Goal: Task Accomplishment & Management: Use online tool/utility

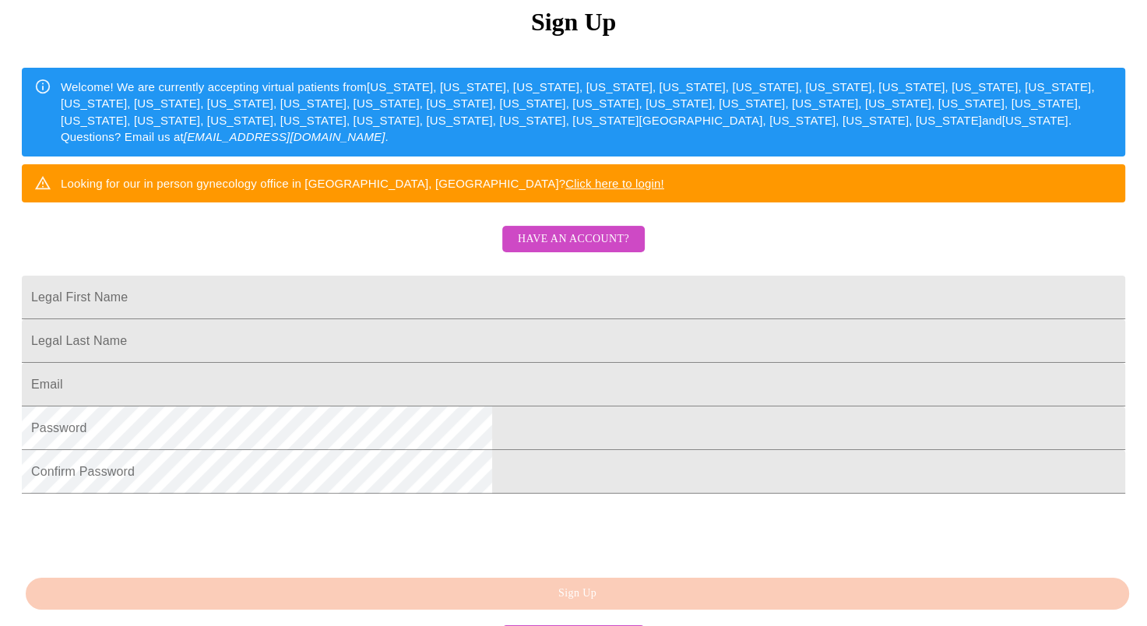
scroll to position [202, 0]
click at [609, 249] on span "Have an account?" at bounding box center [573, 239] width 111 height 19
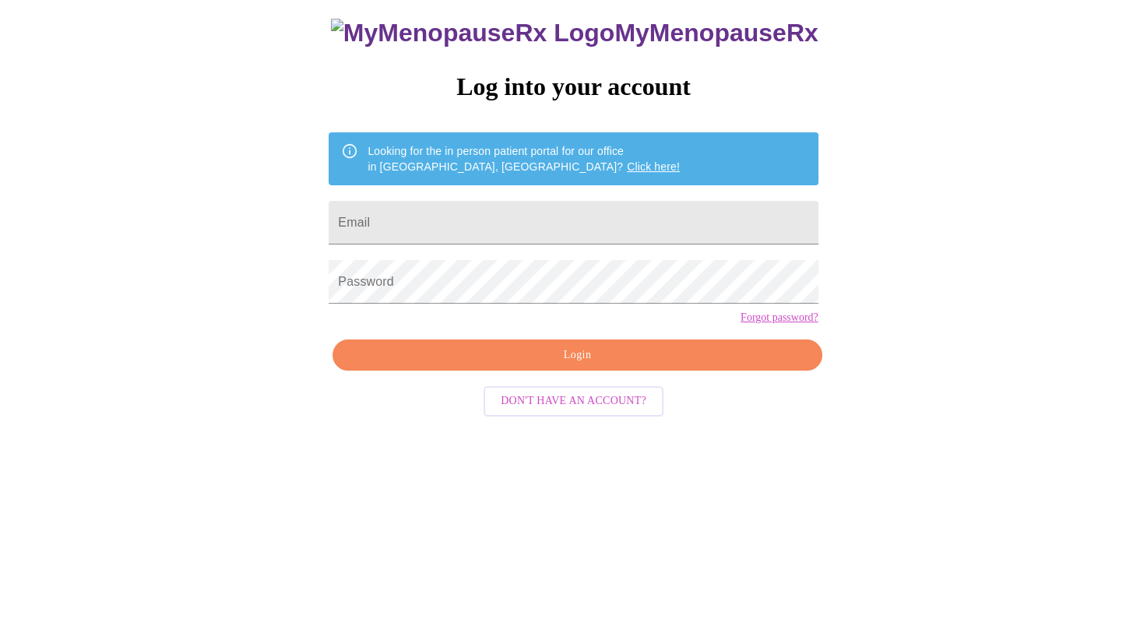
scroll to position [16, 0]
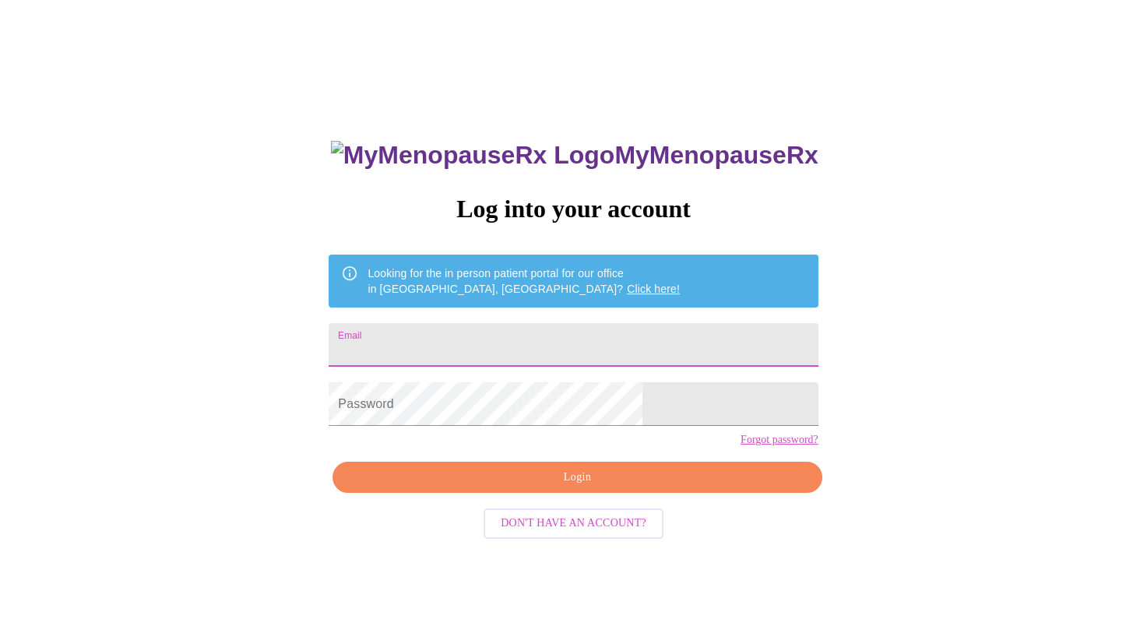
click at [565, 328] on input "Email" at bounding box center [573, 345] width 489 height 44
type input "t"
type input "[EMAIL_ADDRESS][DOMAIN_NAME]"
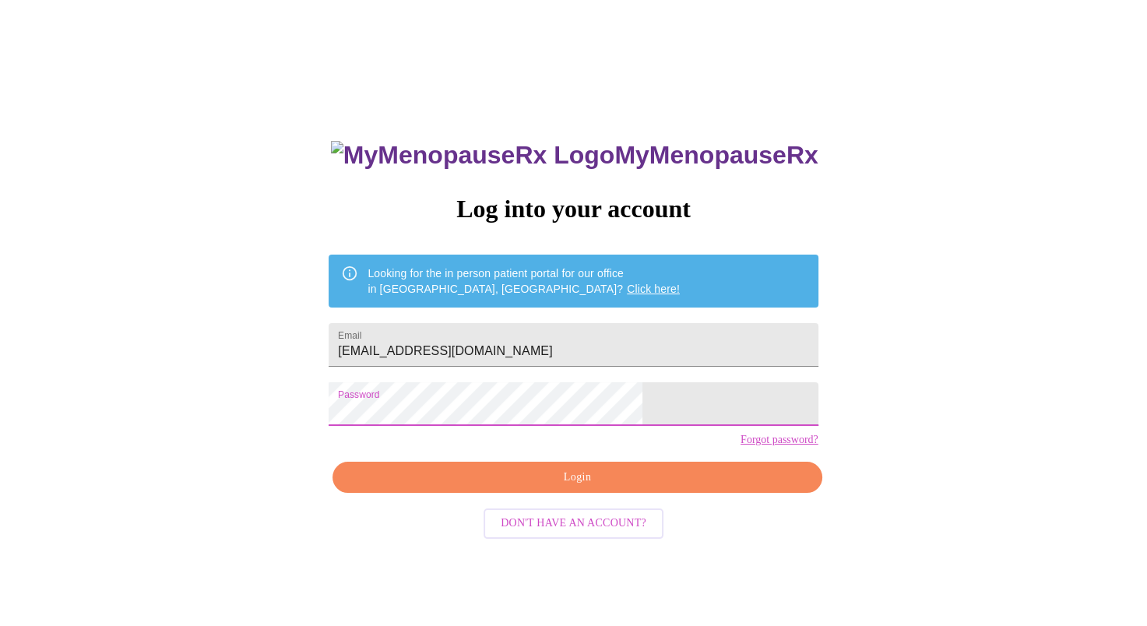
click at [614, 494] on button "Login" at bounding box center [577, 478] width 489 height 32
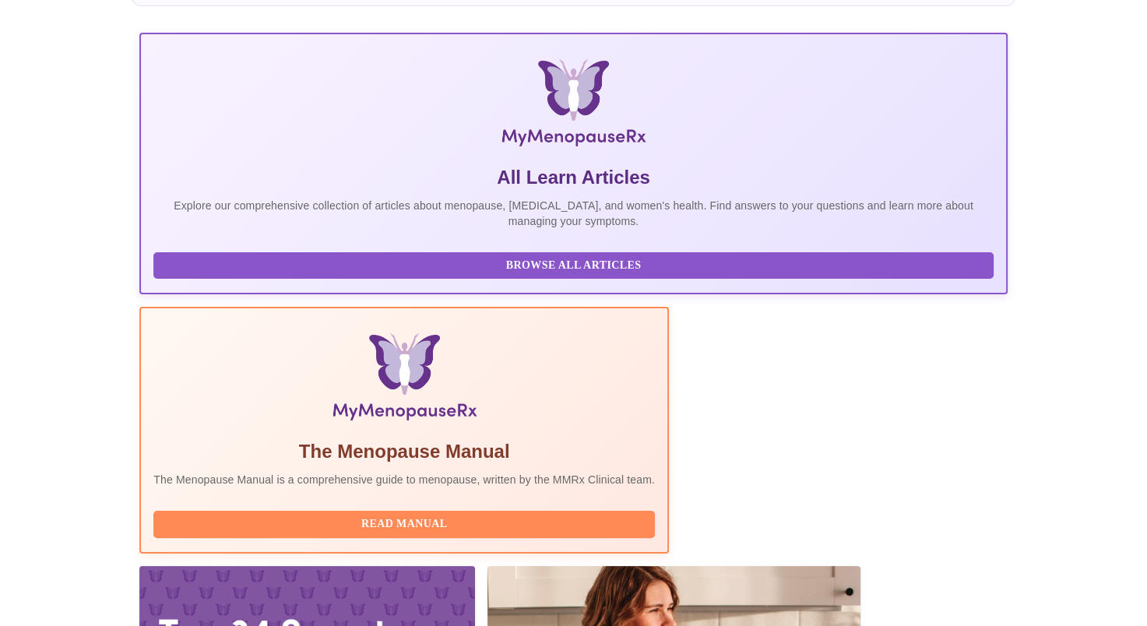
scroll to position [218, 0]
